Goal: Task Accomplishment & Management: Use online tool/utility

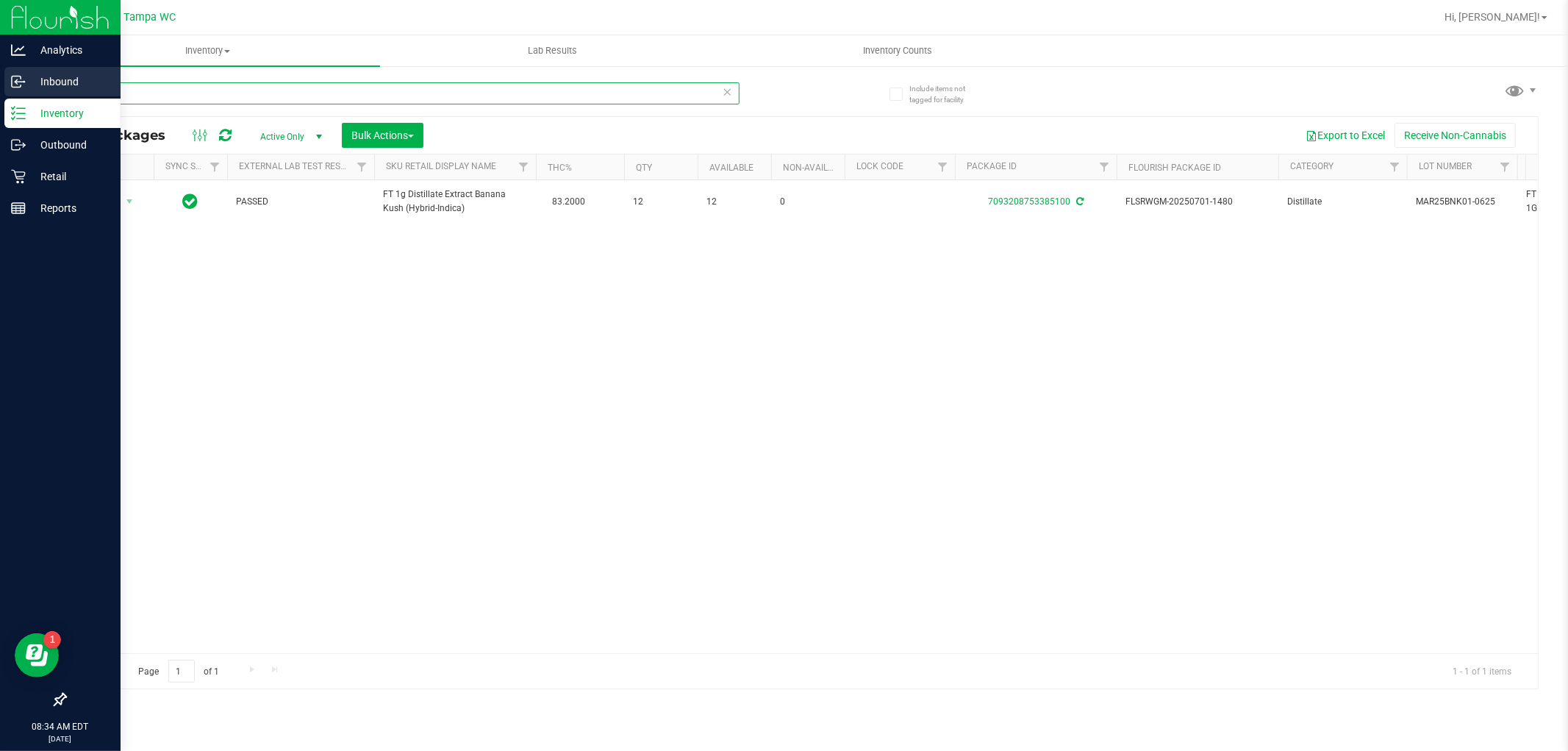
click at [0, 74] on div "Analytics Inbound Inventory Outbound Retail Reports 08:34 AM EDT [DATE] 09/27 T…" at bounding box center [784, 376] width 1568 height 751
type input "4410648545340375"
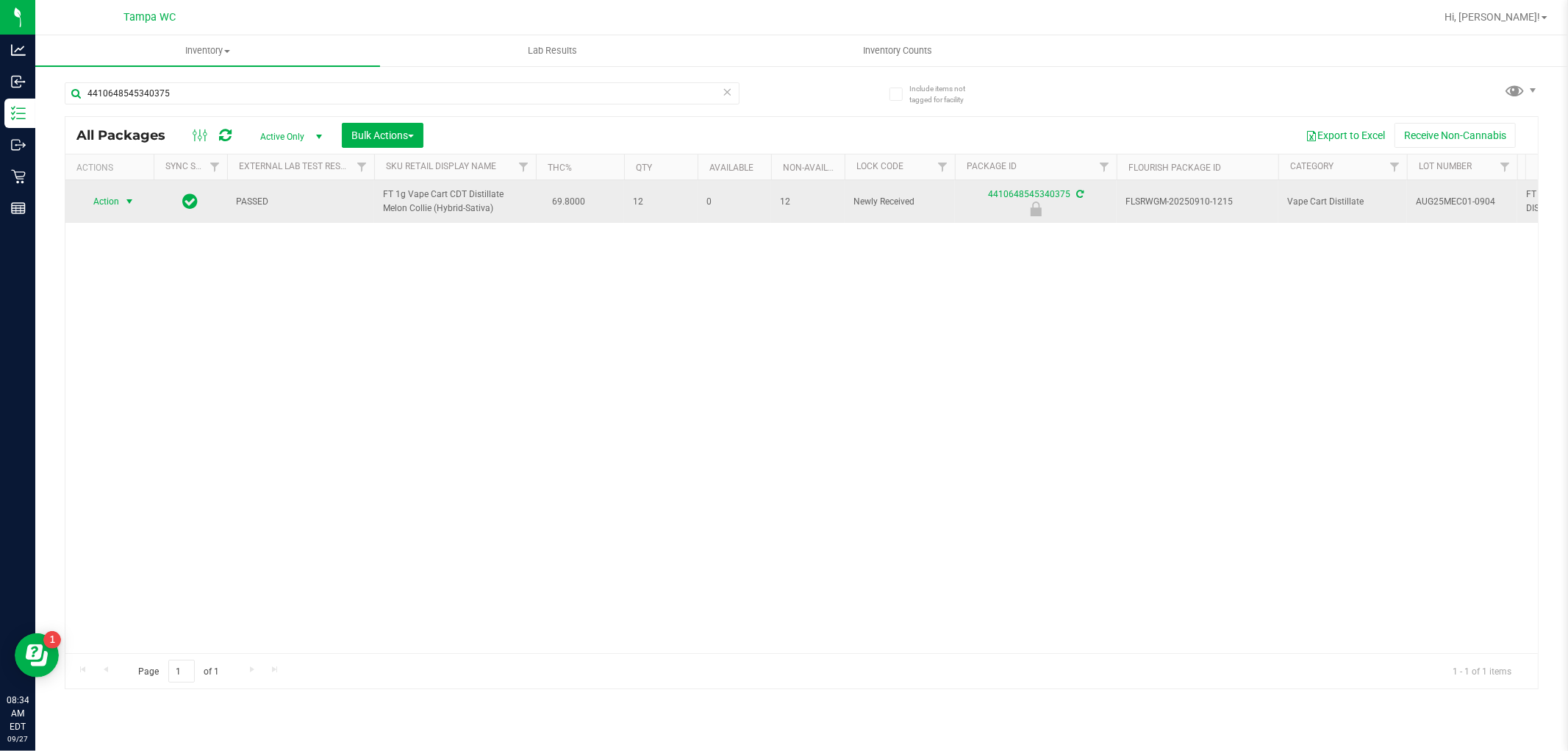
click at [119, 211] on span "Action" at bounding box center [100, 201] width 40 height 20
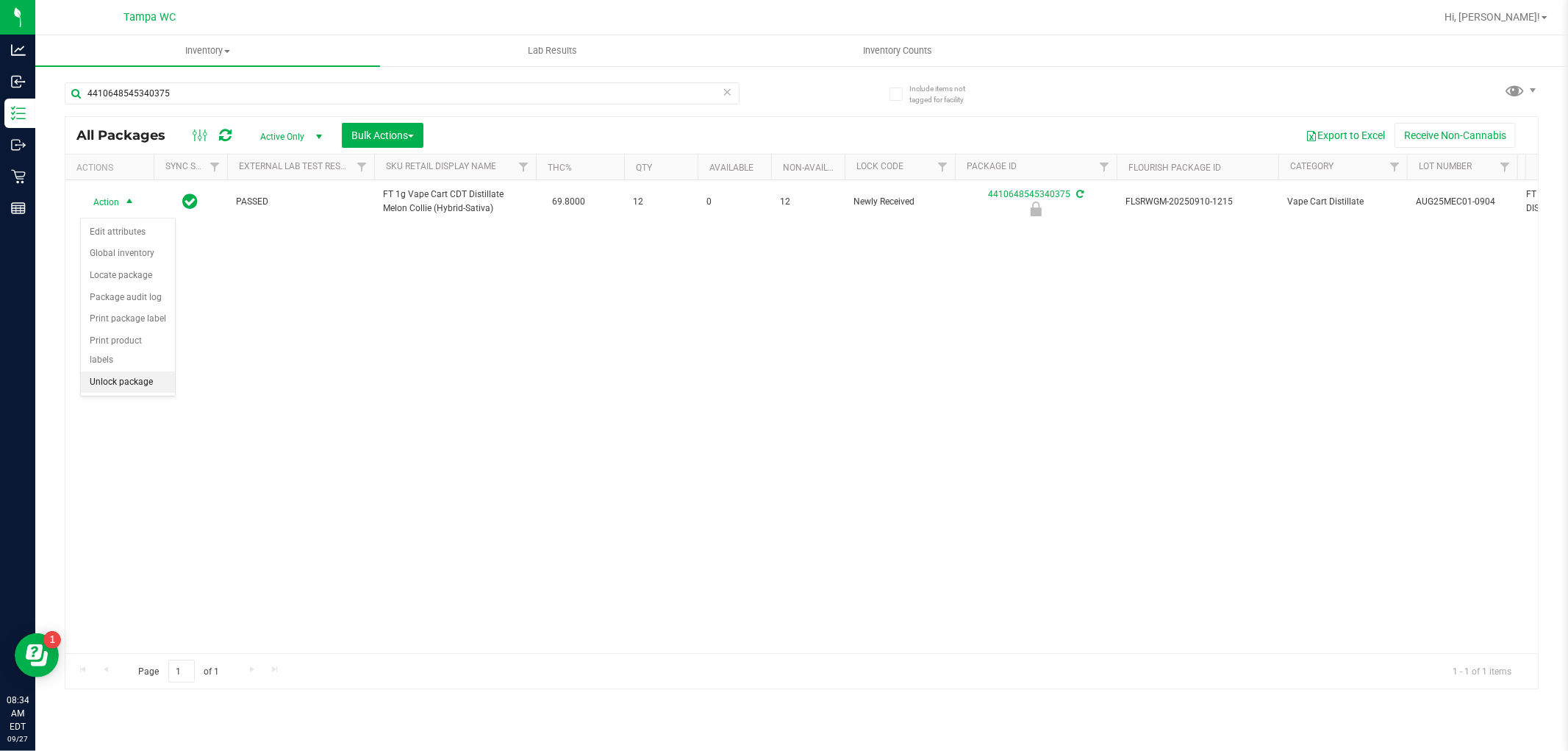
click at [125, 382] on li "Unlock package" at bounding box center [127, 382] width 94 height 22
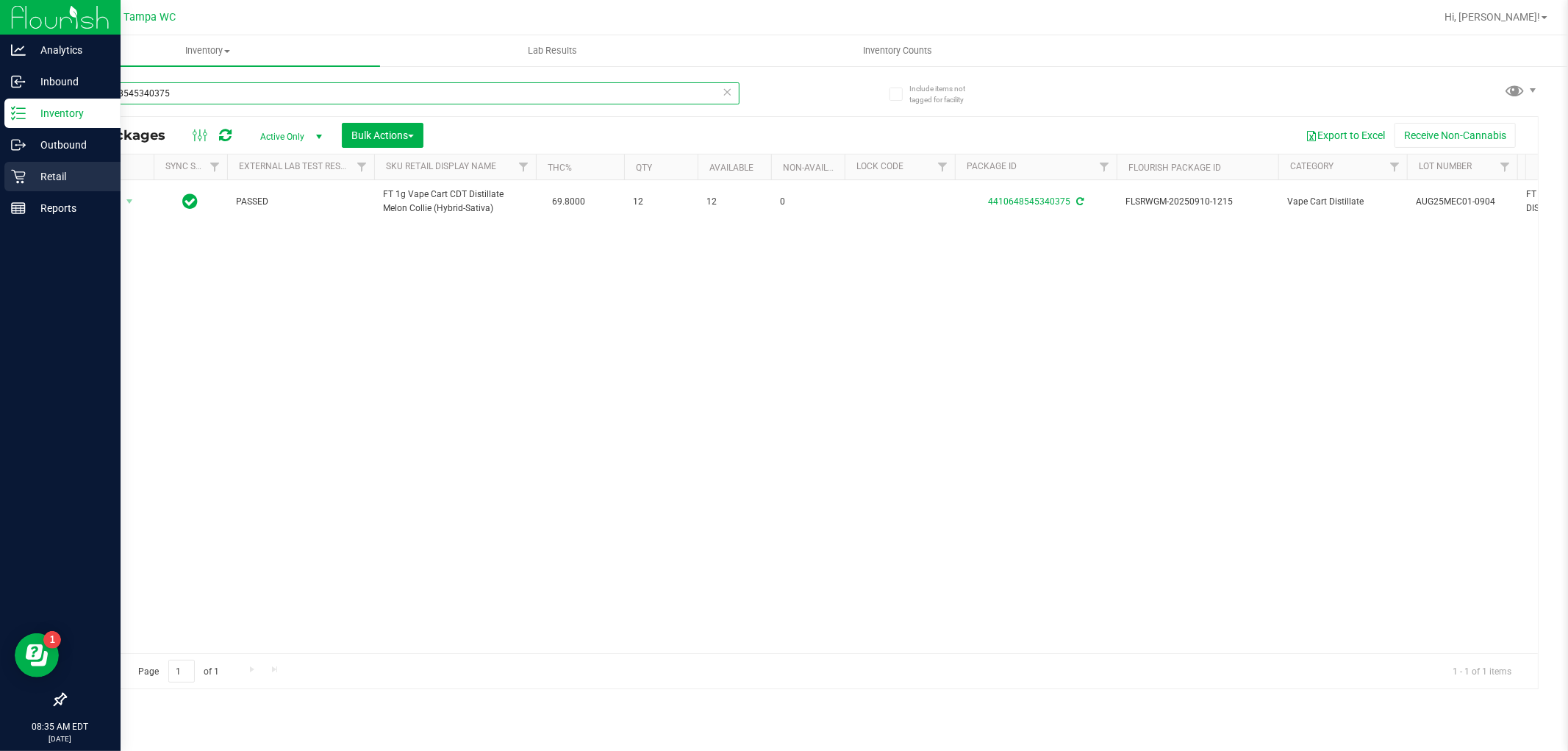
drag, startPoint x: 219, startPoint y: 93, endPoint x: 0, endPoint y: 176, distance: 234.2
click at [0, 176] on div "Analytics Inbound Inventory Outbound Retail Reports 08:35 AM EDT [DATE] 09/27 T…" at bounding box center [784, 376] width 1568 height 751
type input "4022615600011918"
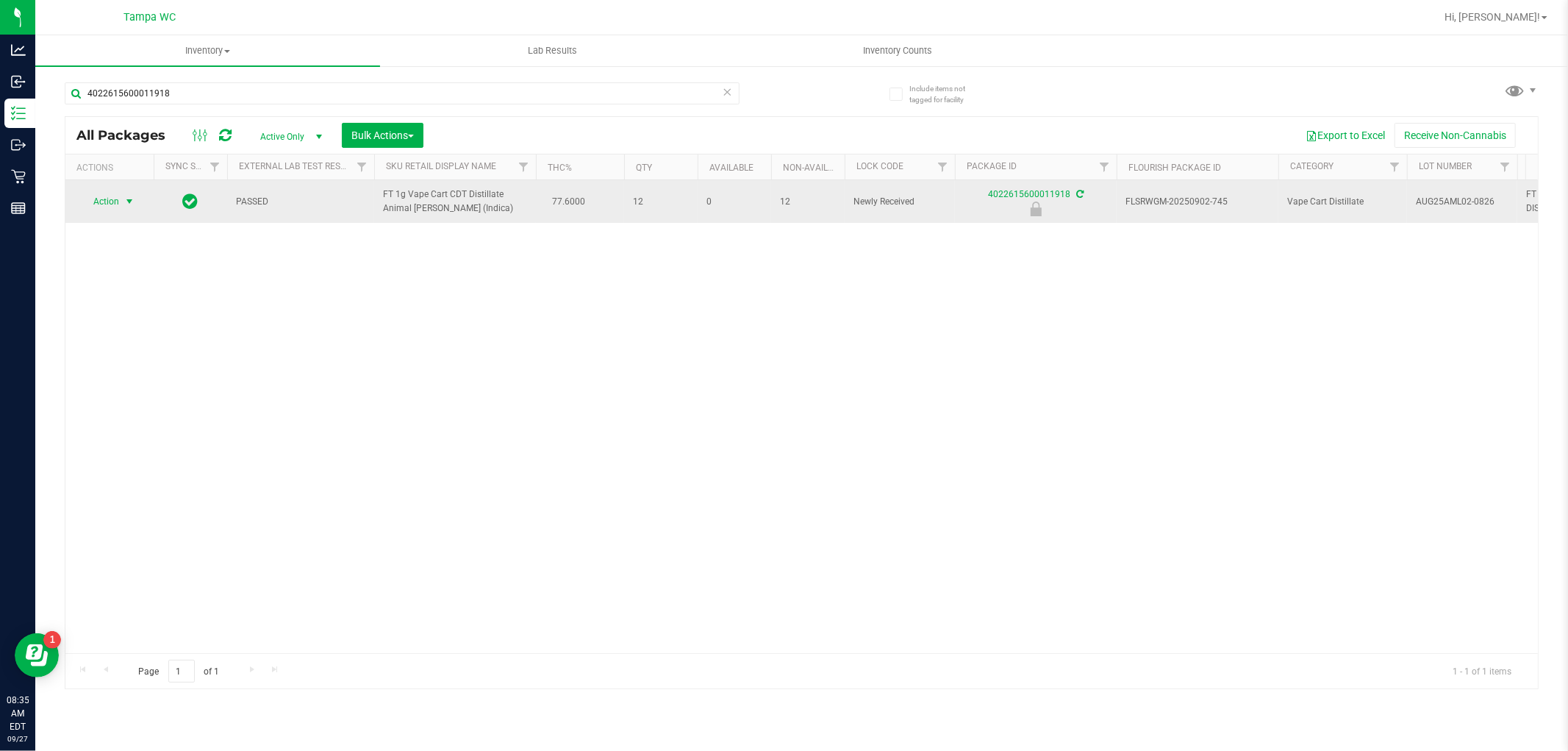
click at [133, 201] on span "select" at bounding box center [129, 201] width 12 height 12
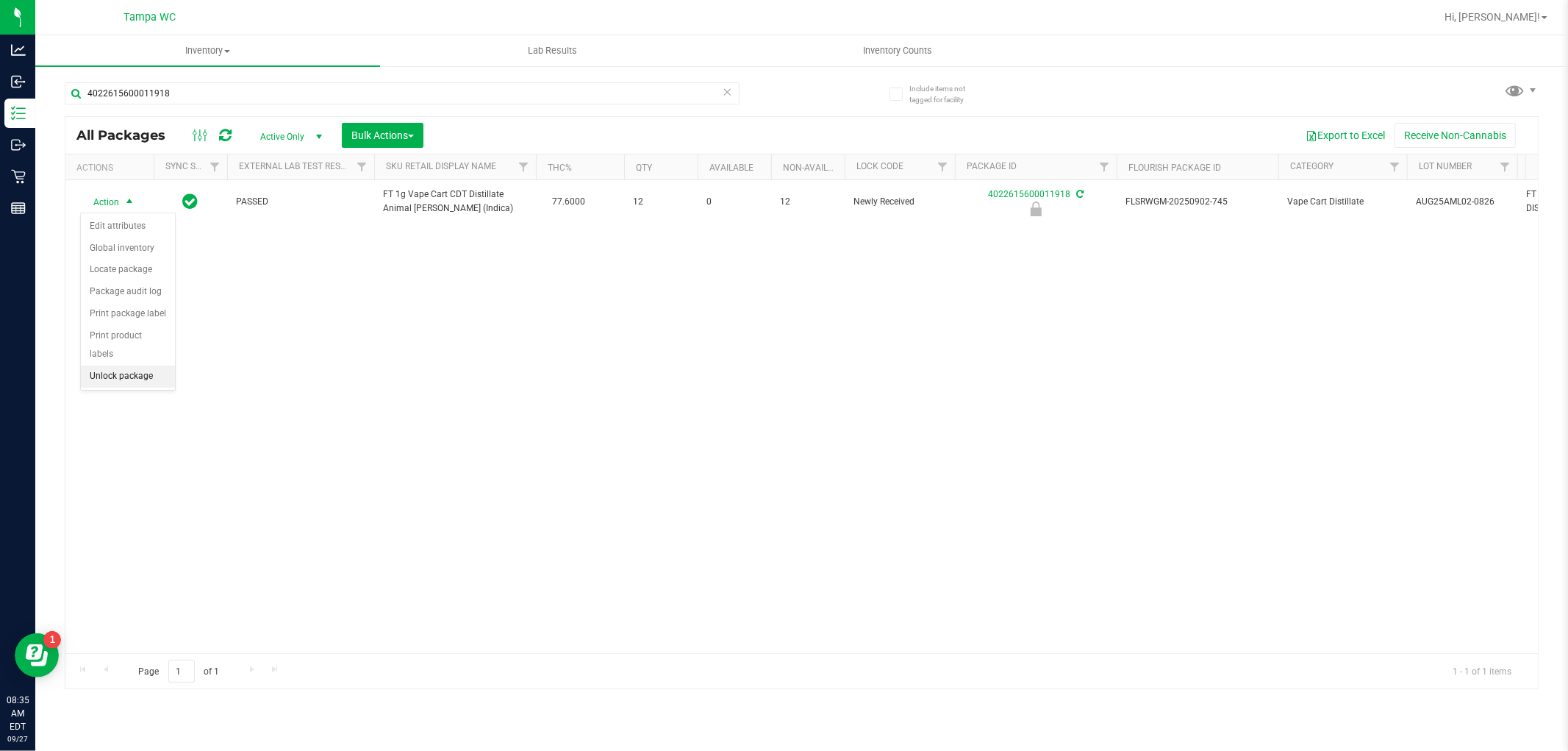
click at [126, 378] on li "Unlock package" at bounding box center [127, 376] width 94 height 22
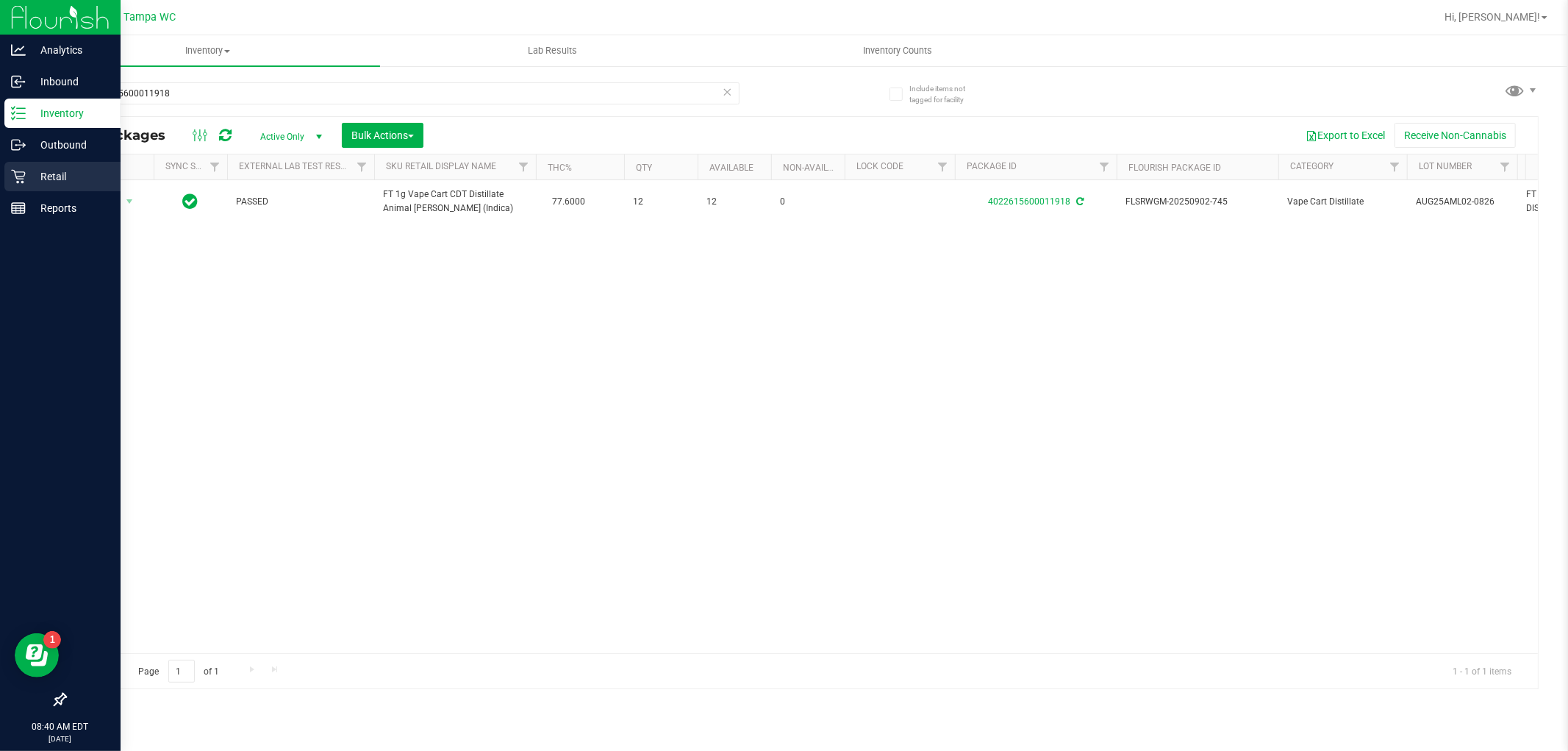
click at [31, 183] on p "Retail" at bounding box center [69, 176] width 88 height 18
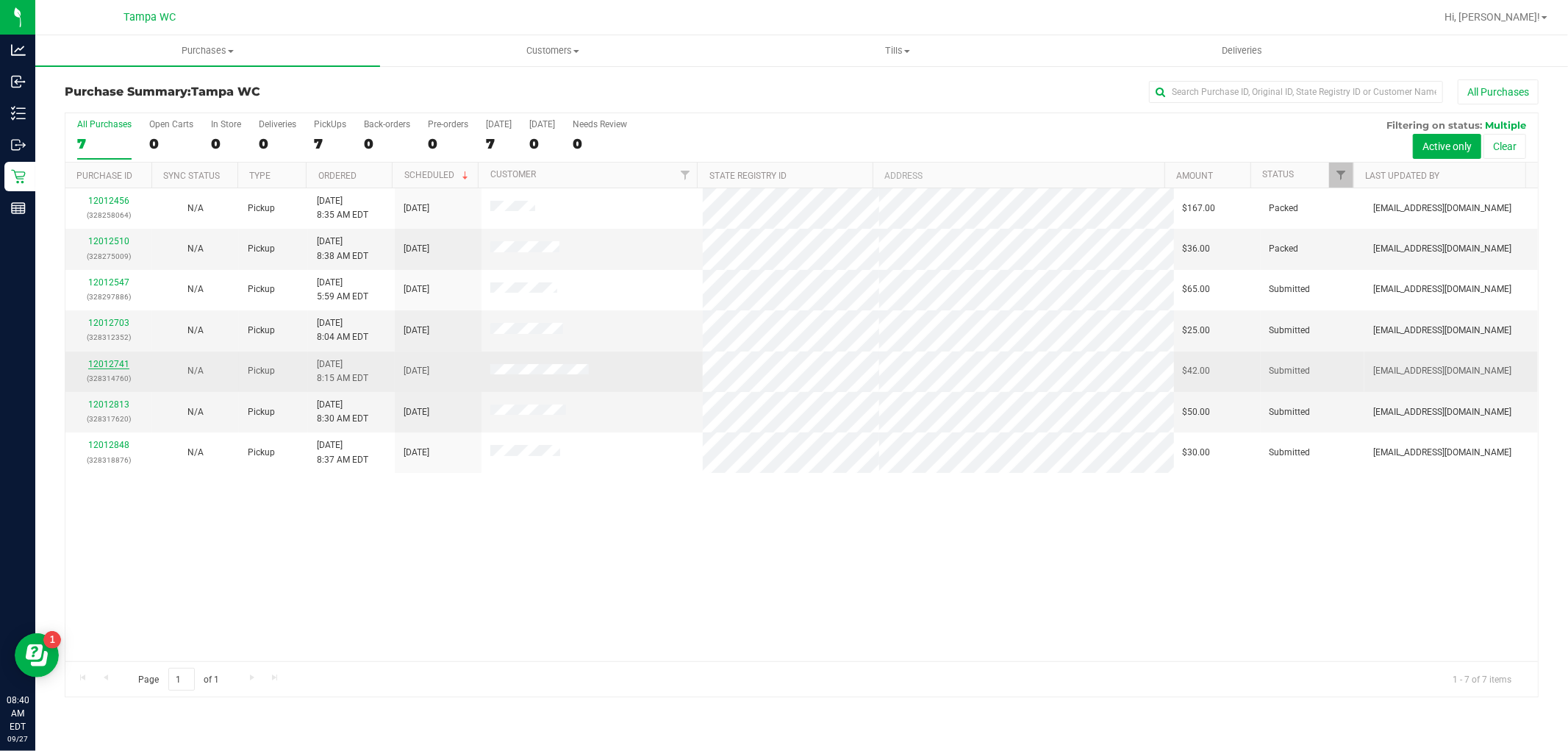
click at [113, 362] on link "12012741" at bounding box center [108, 363] width 41 height 10
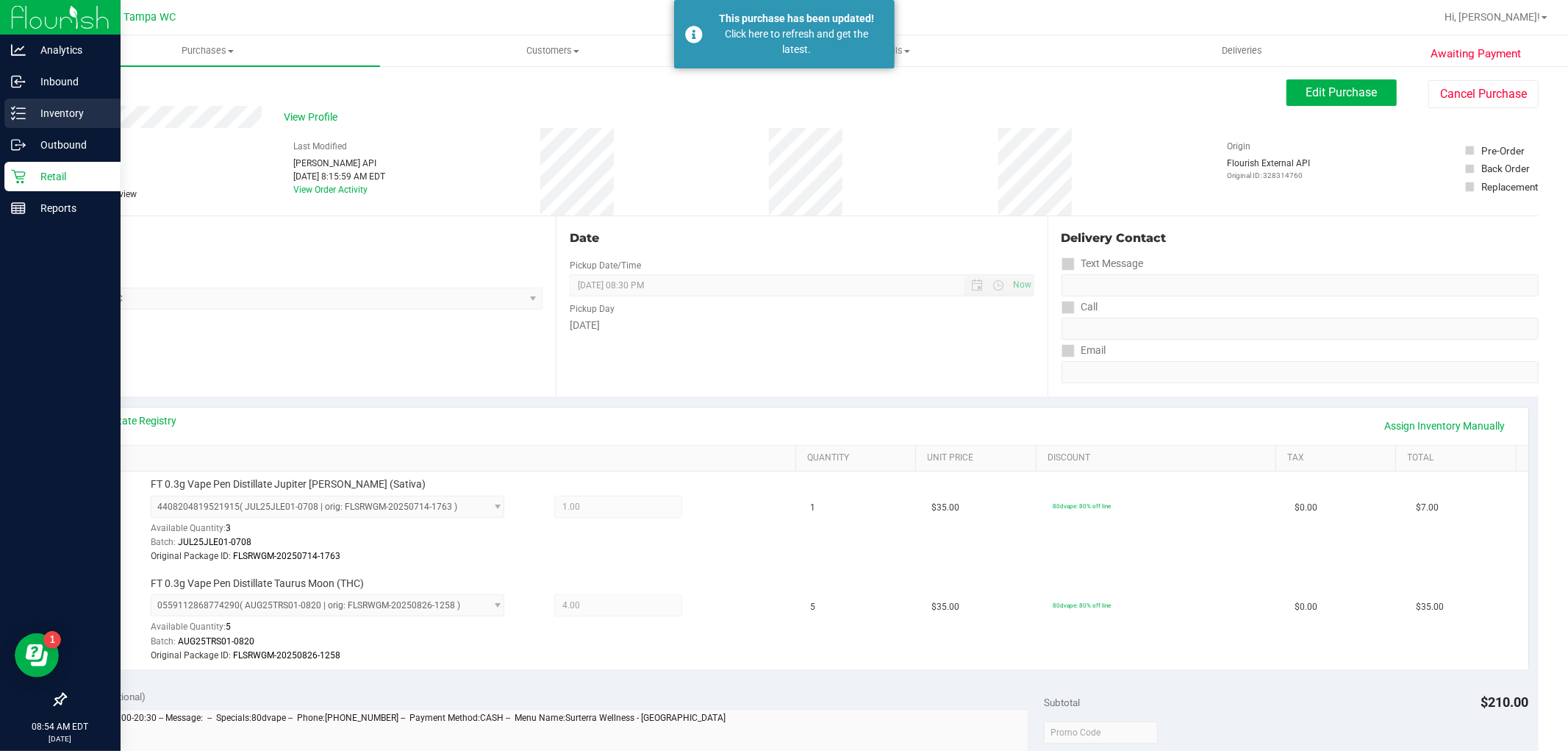
click at [28, 108] on p "Inventory" at bounding box center [69, 113] width 88 height 18
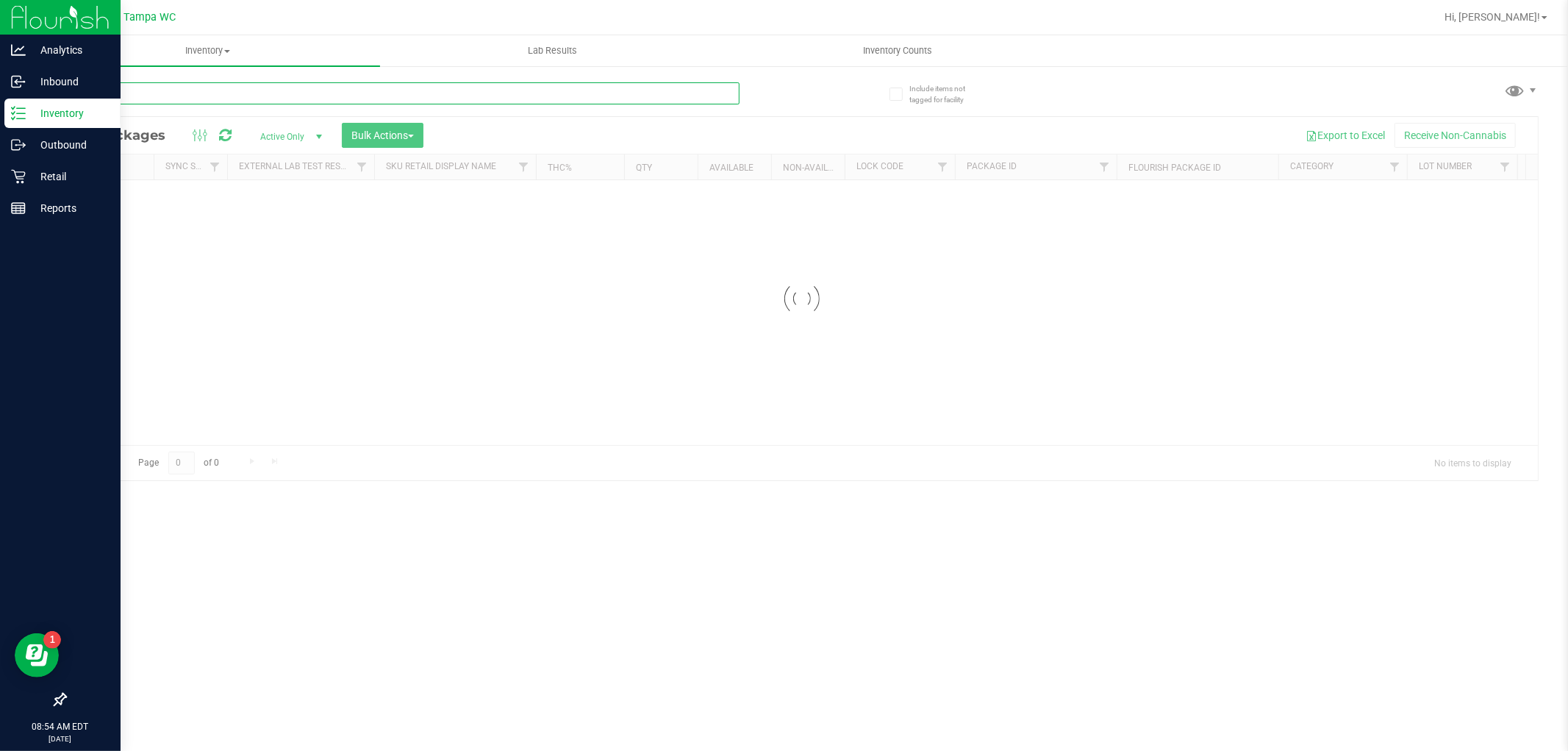
click at [218, 92] on input "text" at bounding box center [402, 93] width 675 height 22
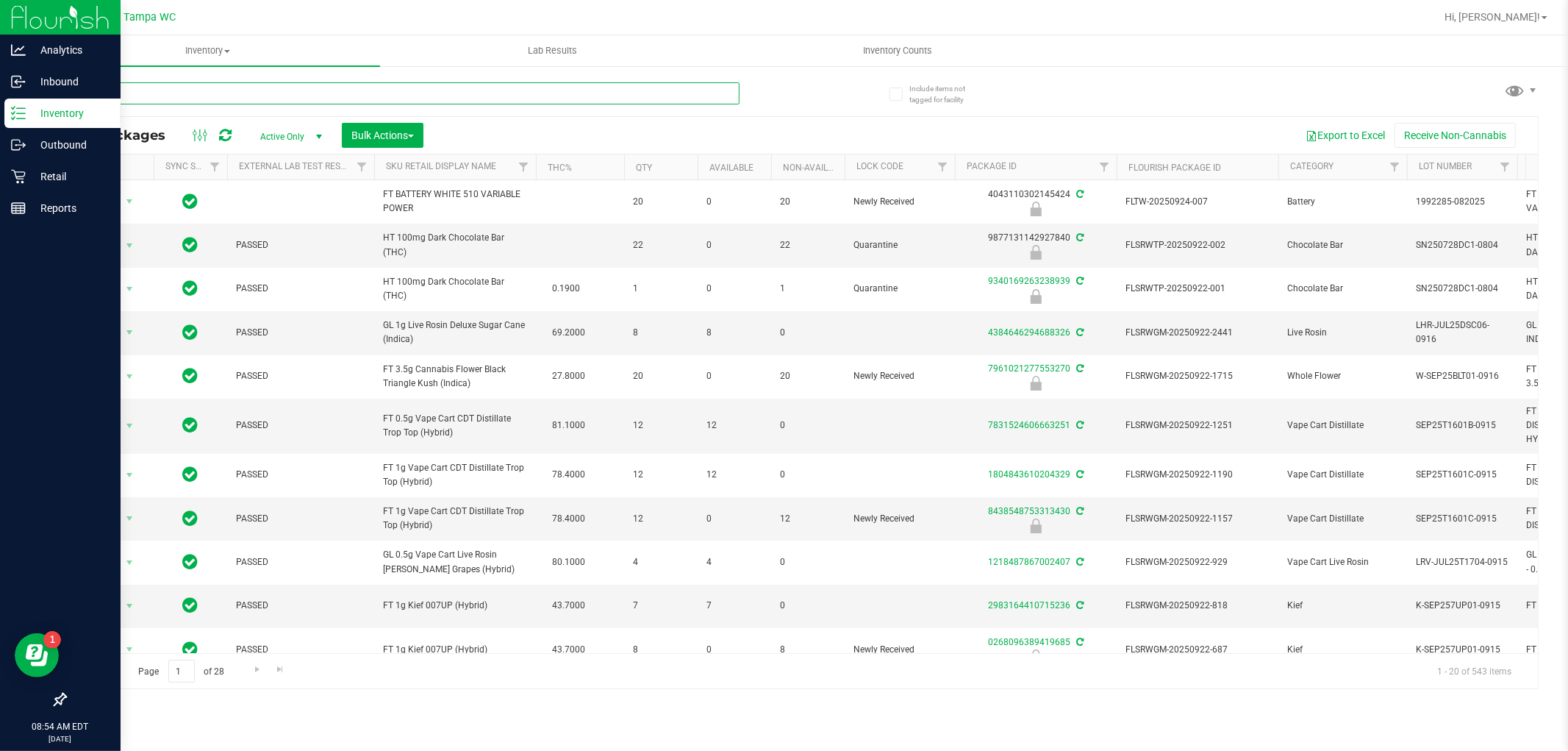
click at [218, 94] on input "text" at bounding box center [402, 93] width 675 height 22
type input "3924193928410784"
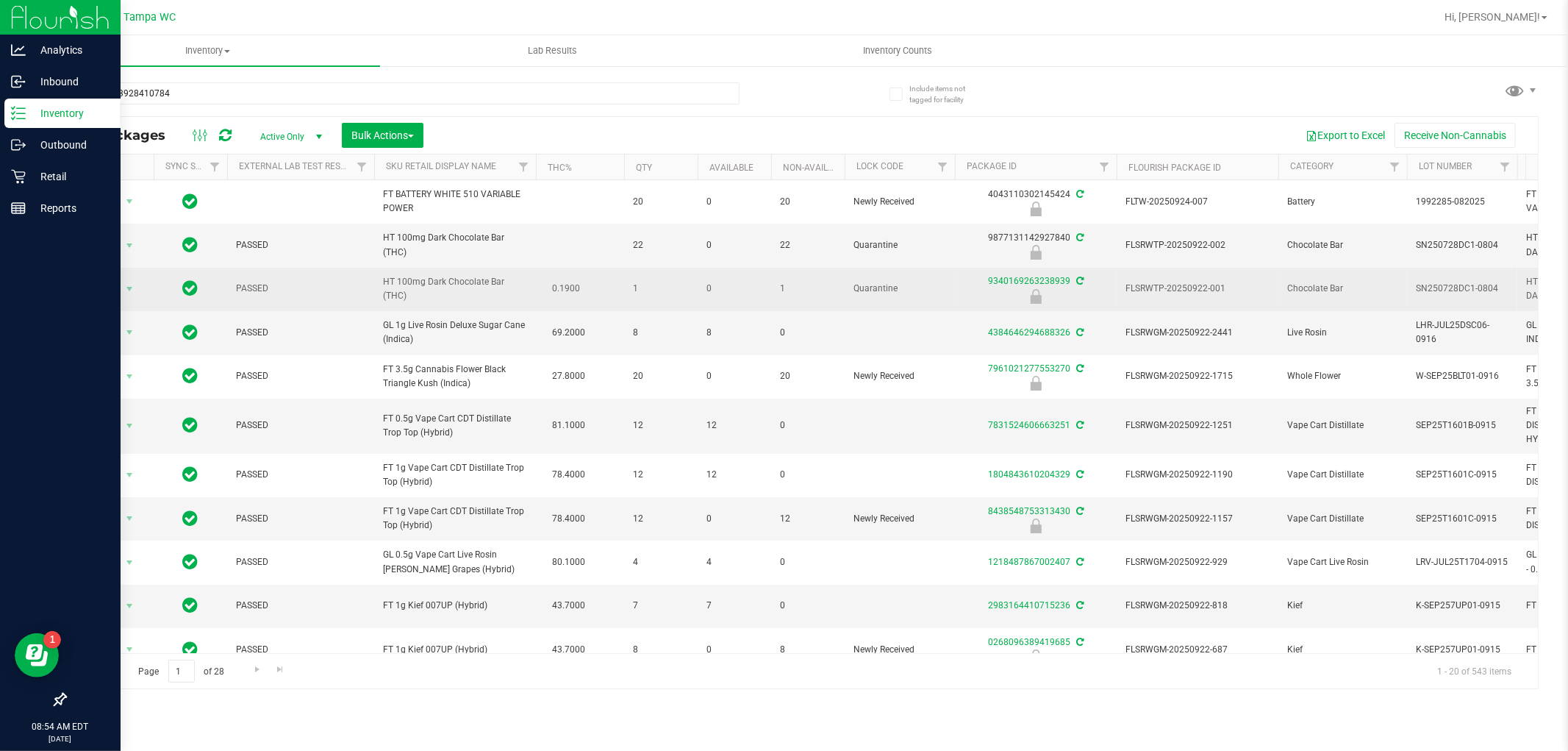
drag, startPoint x: 223, startPoint y: 246, endPoint x: 264, endPoint y: 276, distance: 50.8
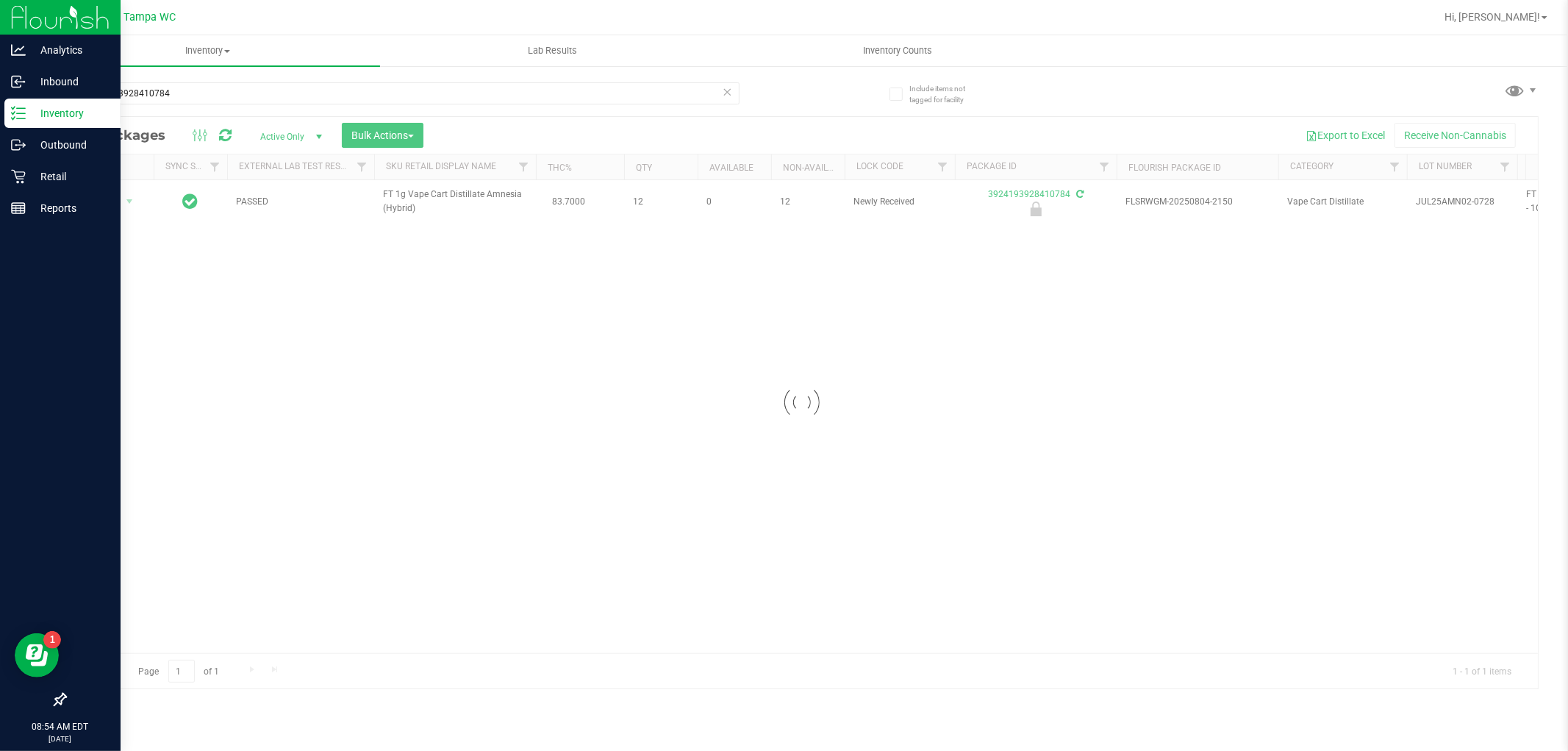
drag, startPoint x: 264, startPoint y: 276, endPoint x: 132, endPoint y: 208, distance: 148.5
click at [133, 208] on div at bounding box center [801, 402] width 1472 height 571
click at [127, 202] on div at bounding box center [801, 402] width 1472 height 571
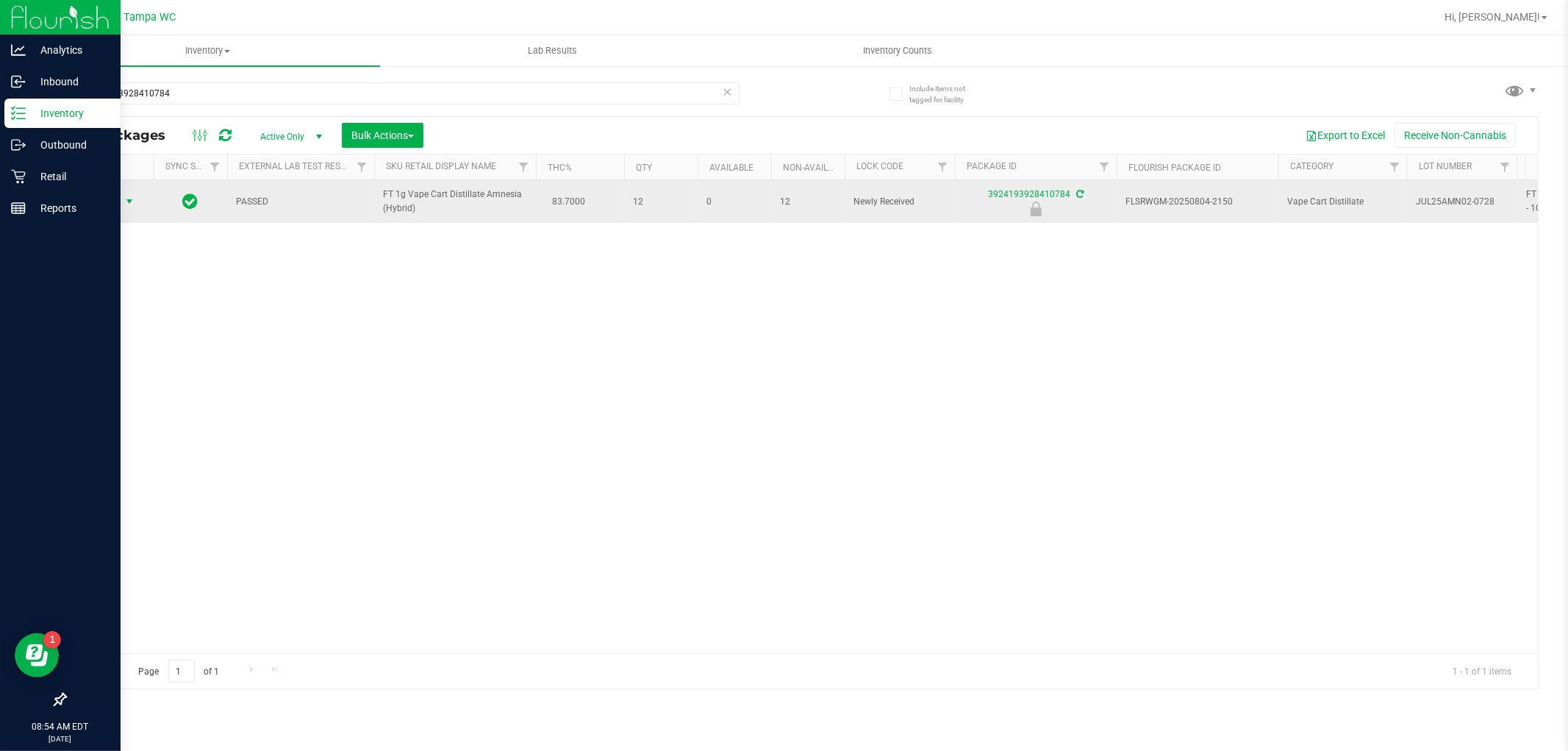
click at [127, 202] on span "select" at bounding box center [129, 201] width 12 height 12
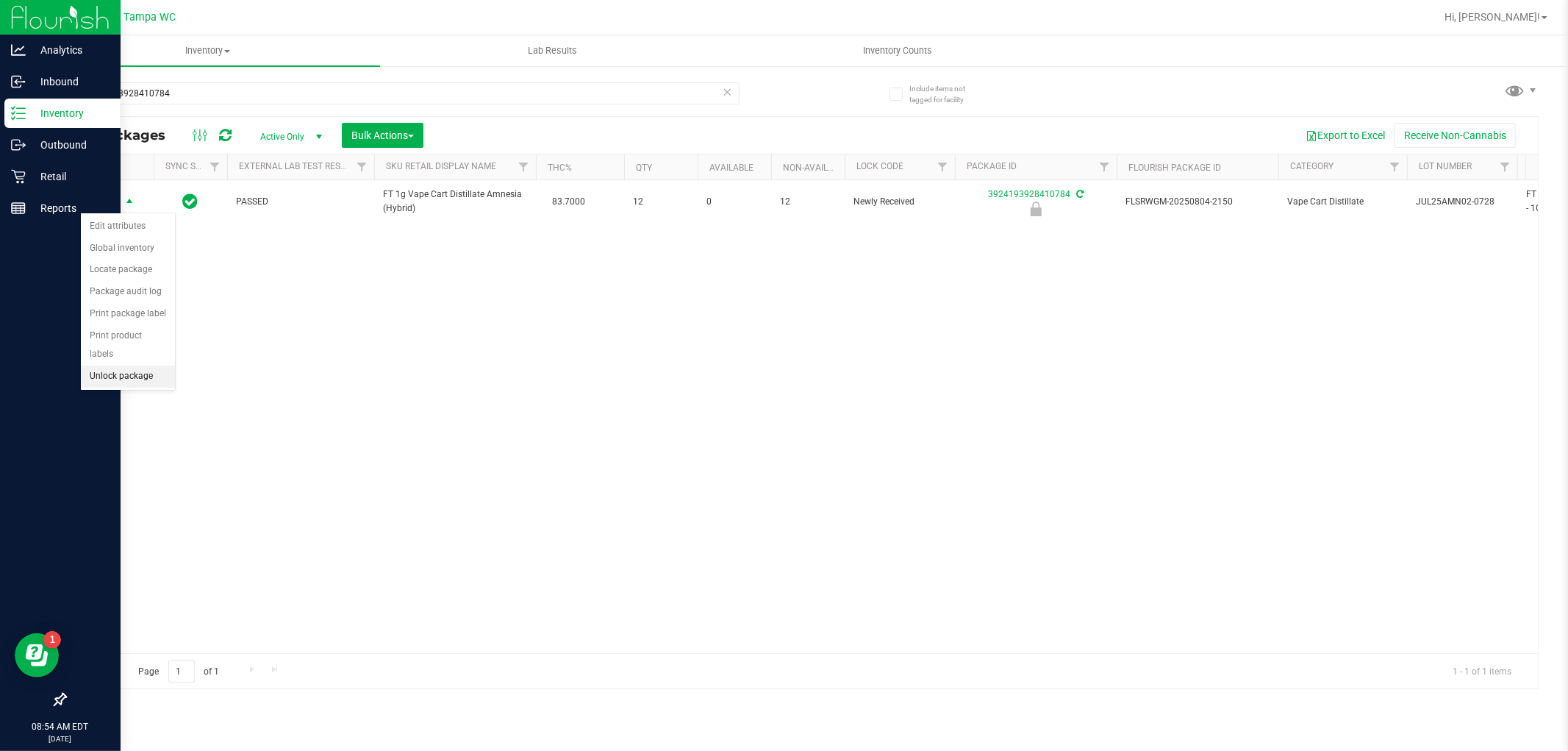
click at [126, 386] on li "Unlock package" at bounding box center [127, 376] width 94 height 22
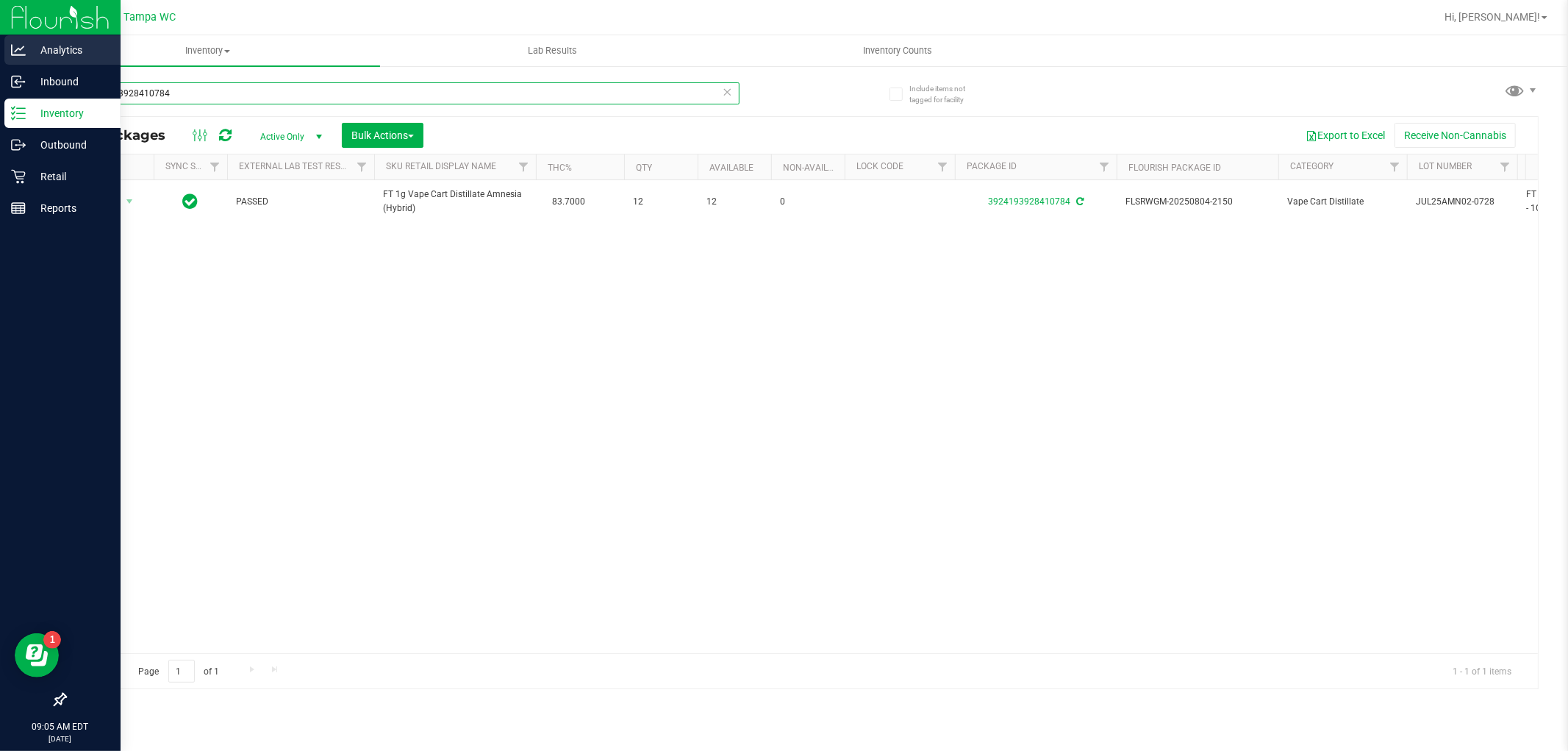
drag, startPoint x: 228, startPoint y: 93, endPoint x: 0, endPoint y: 54, distance: 231.3
click at [0, 47] on div "Analytics Inbound Inventory Outbound Retail Reports 09:05 AM EDT [DATE] 09/27 T…" at bounding box center [784, 376] width 1568 height 751
type input "4163739202762325"
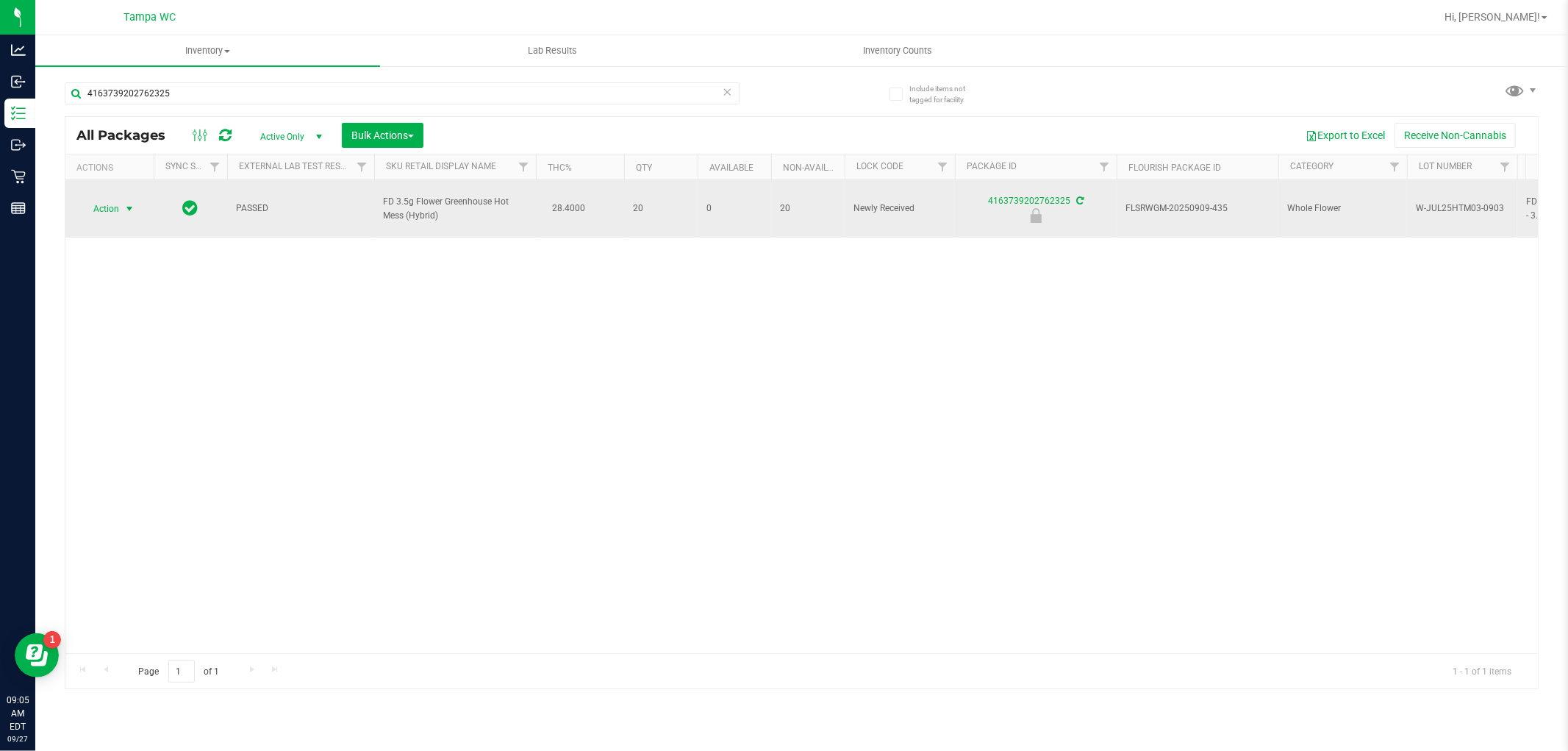
click at [113, 207] on span "Action" at bounding box center [100, 208] width 40 height 20
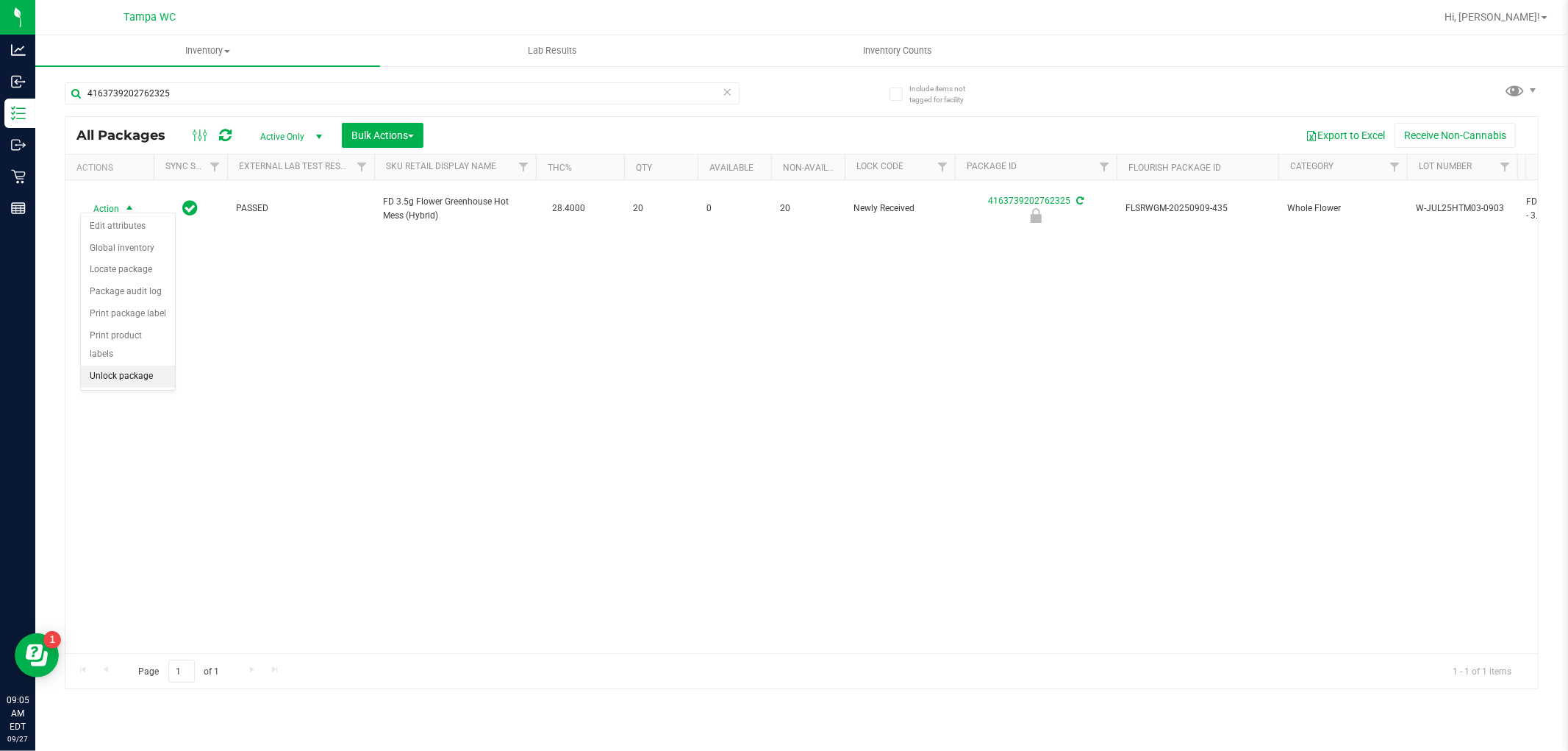
click at [122, 380] on li "Unlock package" at bounding box center [127, 376] width 94 height 22
click at [729, 91] on icon at bounding box center [728, 91] width 10 height 18
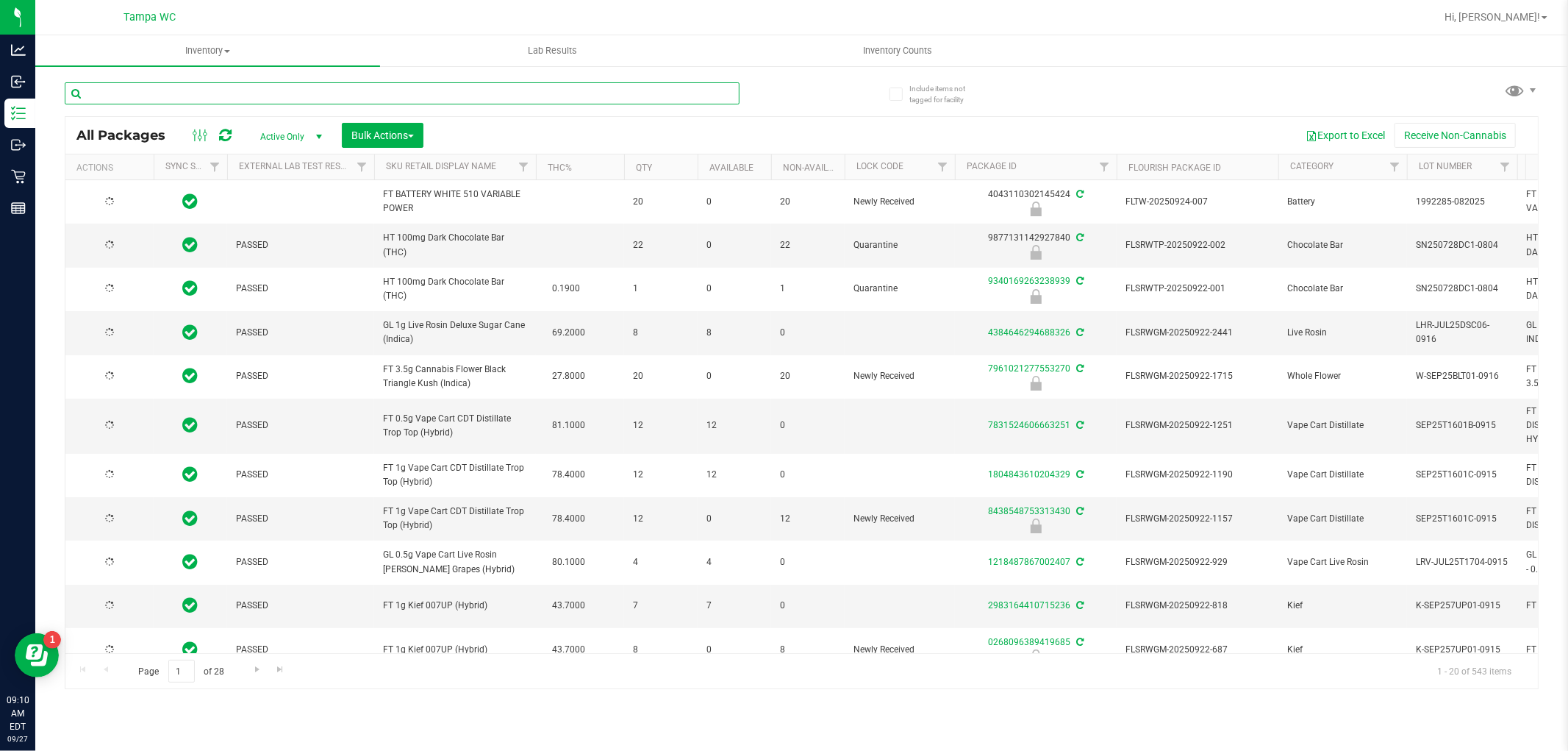
click at [476, 98] on input "text" at bounding box center [402, 93] width 675 height 22
type input "0658897534723208"
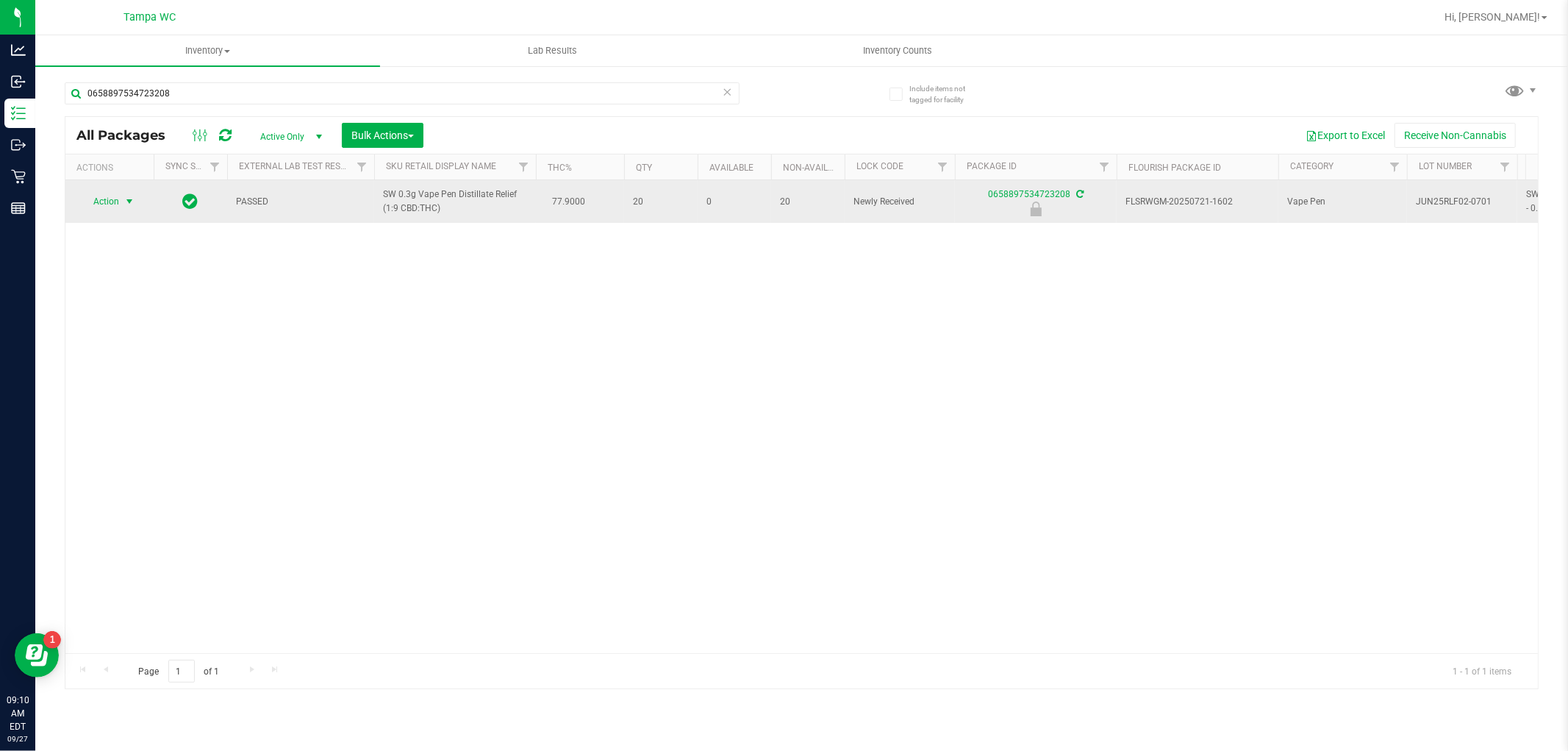
click at [106, 198] on span "Action" at bounding box center [100, 201] width 40 height 20
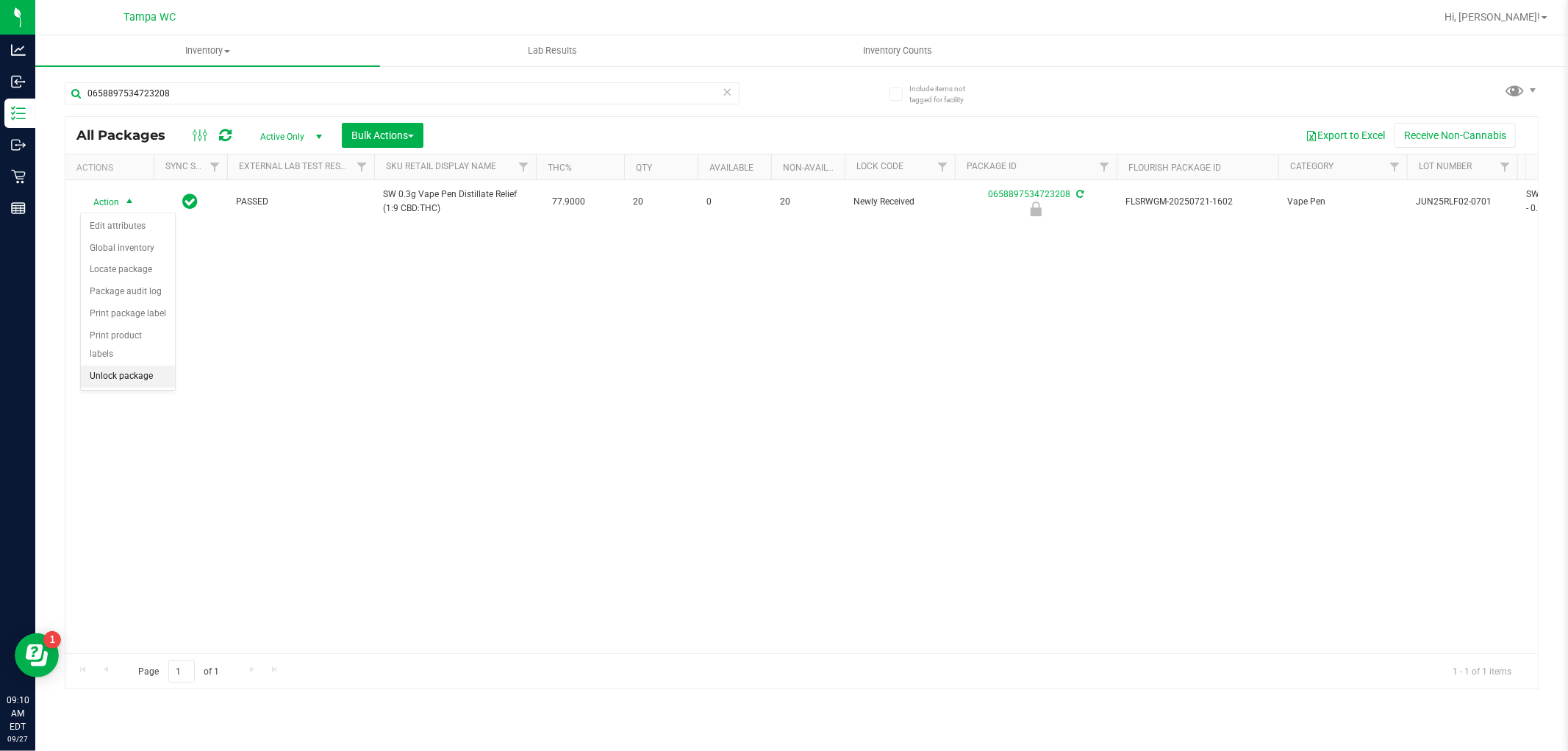
click at [136, 379] on li "Unlock package" at bounding box center [127, 376] width 94 height 22
click at [728, 89] on icon at bounding box center [728, 91] width 10 height 18
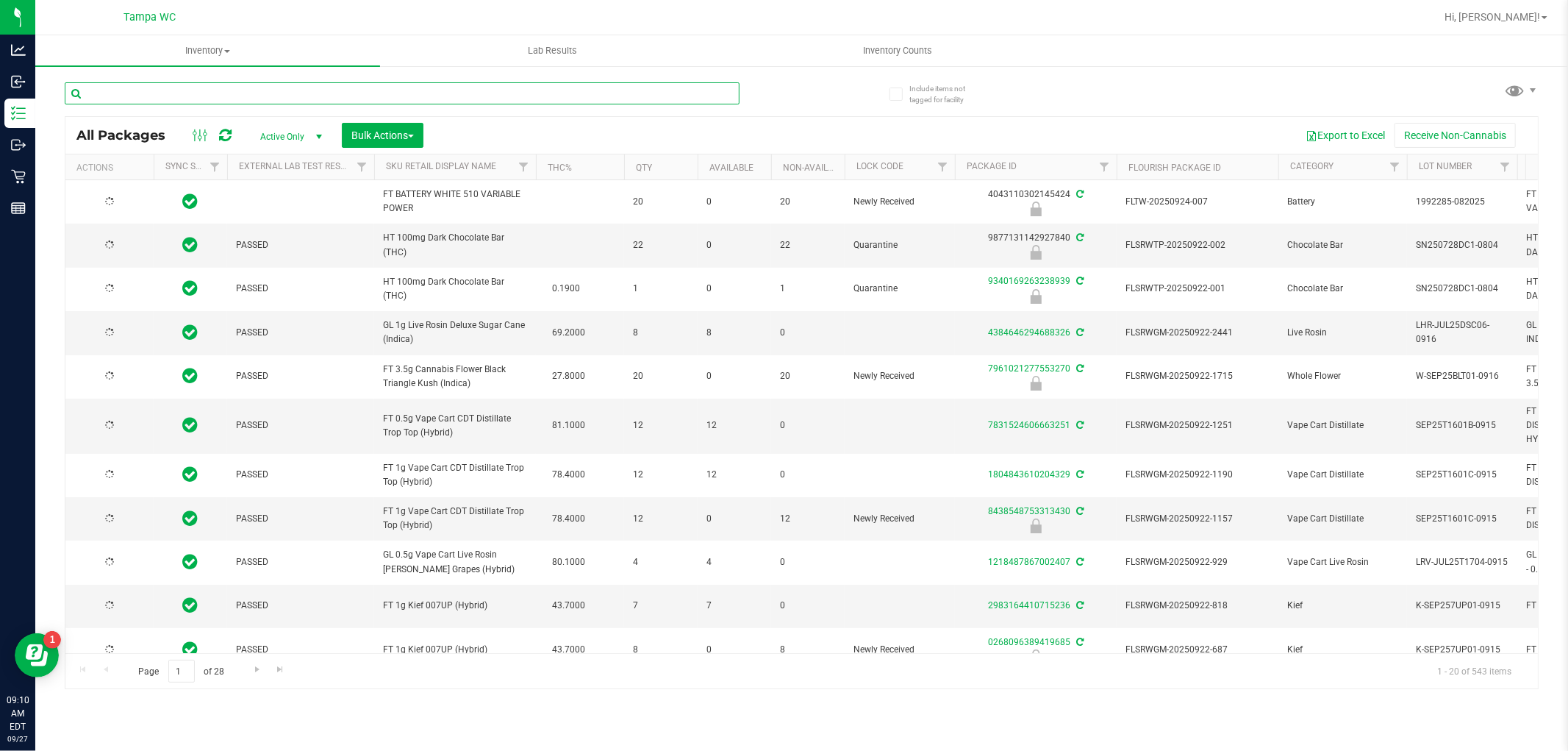
click at [656, 94] on input "text" at bounding box center [402, 93] width 675 height 22
type input "8266481252089697"
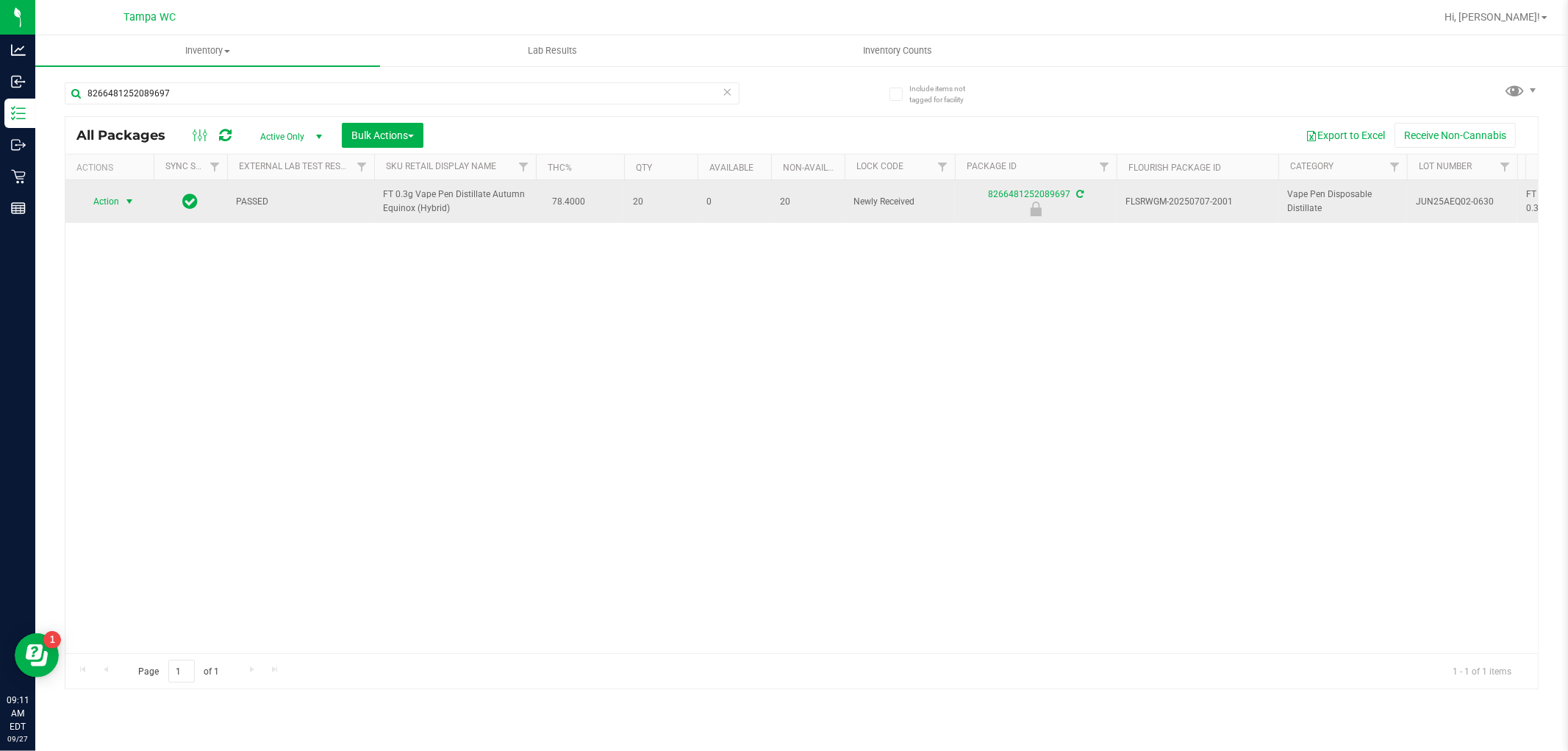
click at [113, 191] on span "Action" at bounding box center [100, 201] width 40 height 20
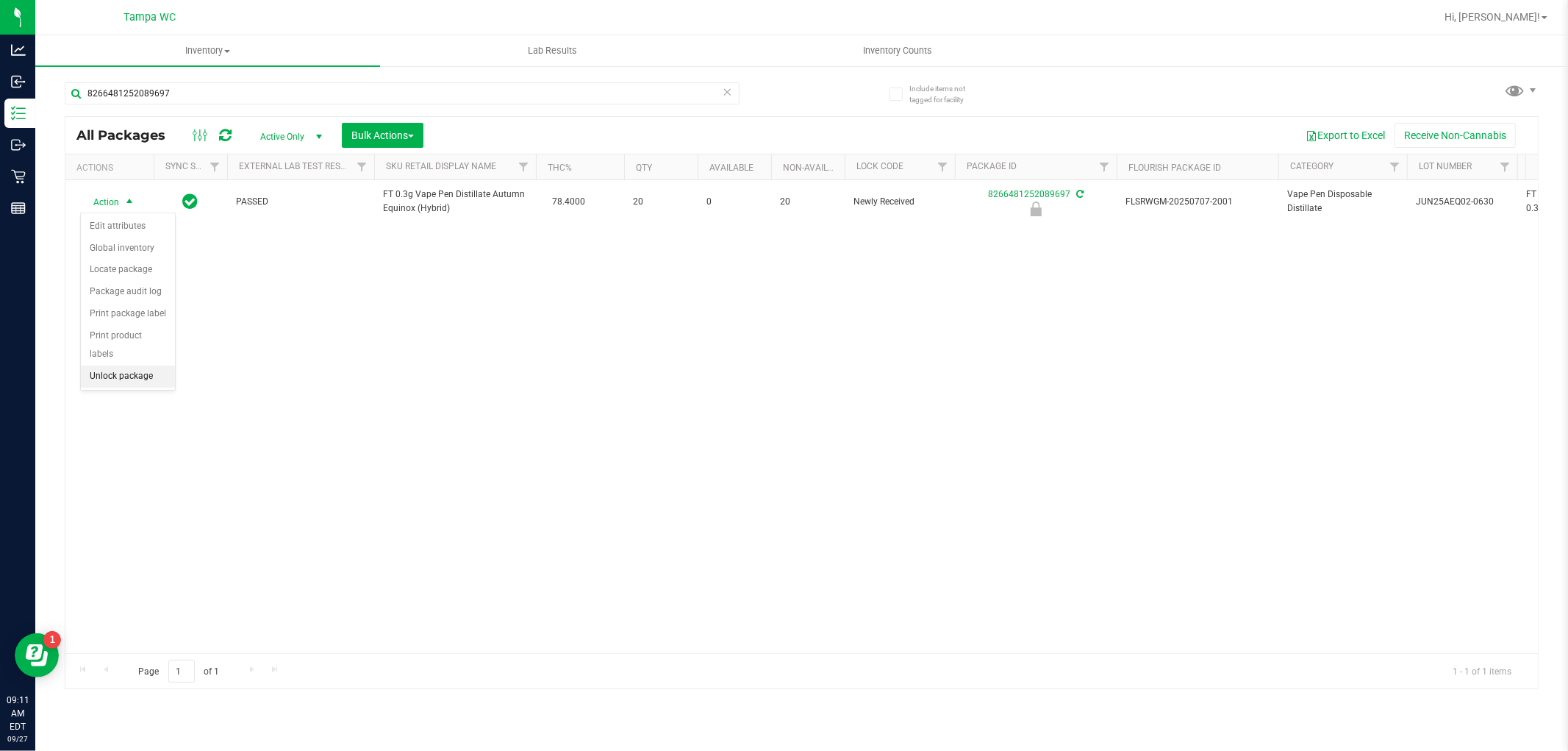
click at [141, 377] on li "Unlock package" at bounding box center [127, 376] width 94 height 22
